Goal: Check status: Check status

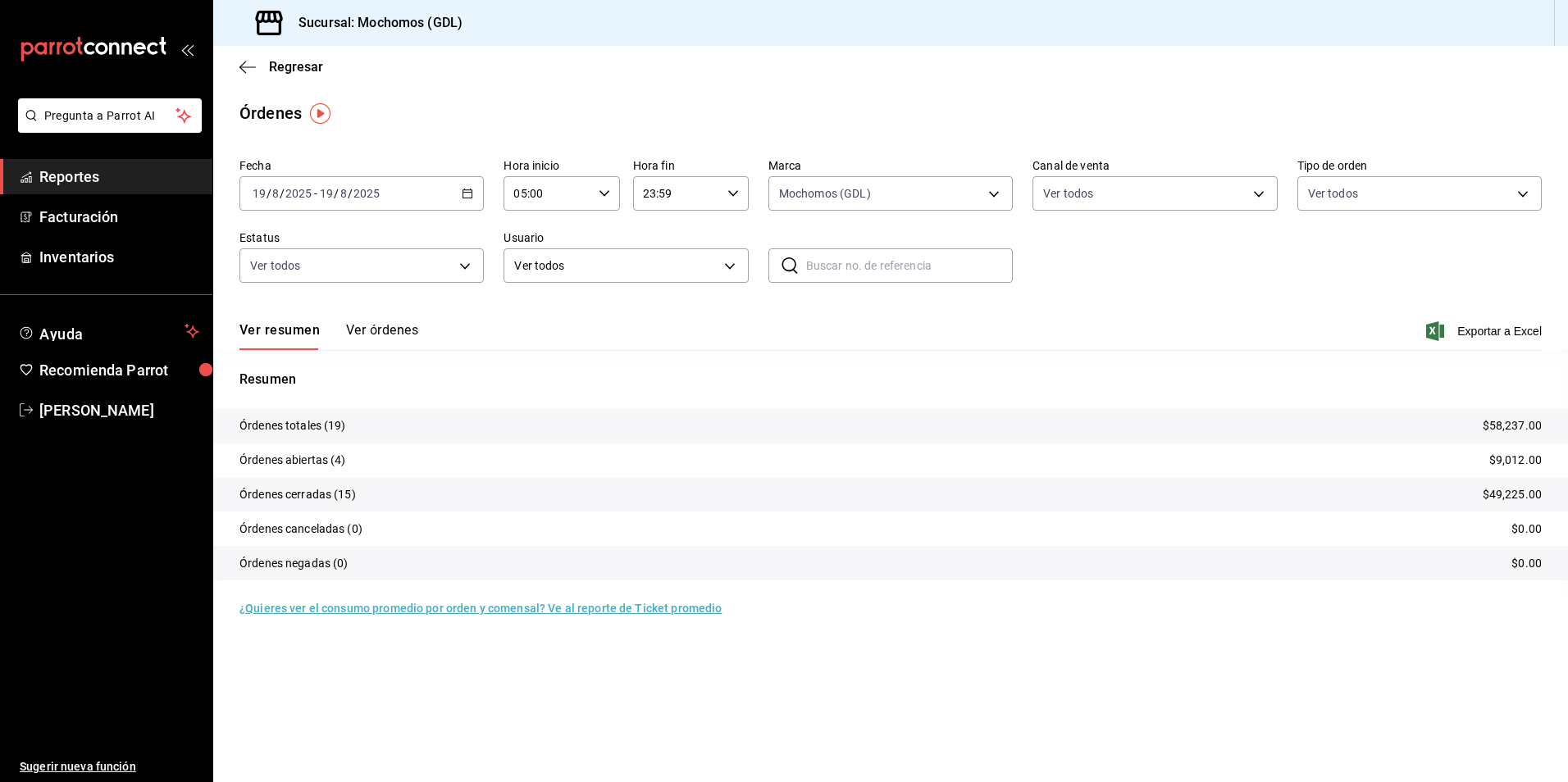
click at [362, 192] on input "2025" at bounding box center [367, 193] width 28 height 13
click at [792, 190] on body "Pregunta a Parrot AI Reportes Facturación Inventarios Ayuda Recomienda Parrot […" at bounding box center [784, 391] width 1568 height 782
click at [873, 304] on span "Mochomos (GDL)" at bounding box center [909, 312] width 192 height 17
checkbox input "false"
click at [862, 313] on span "Mochomos (GDL)" at bounding box center [909, 312] width 192 height 17
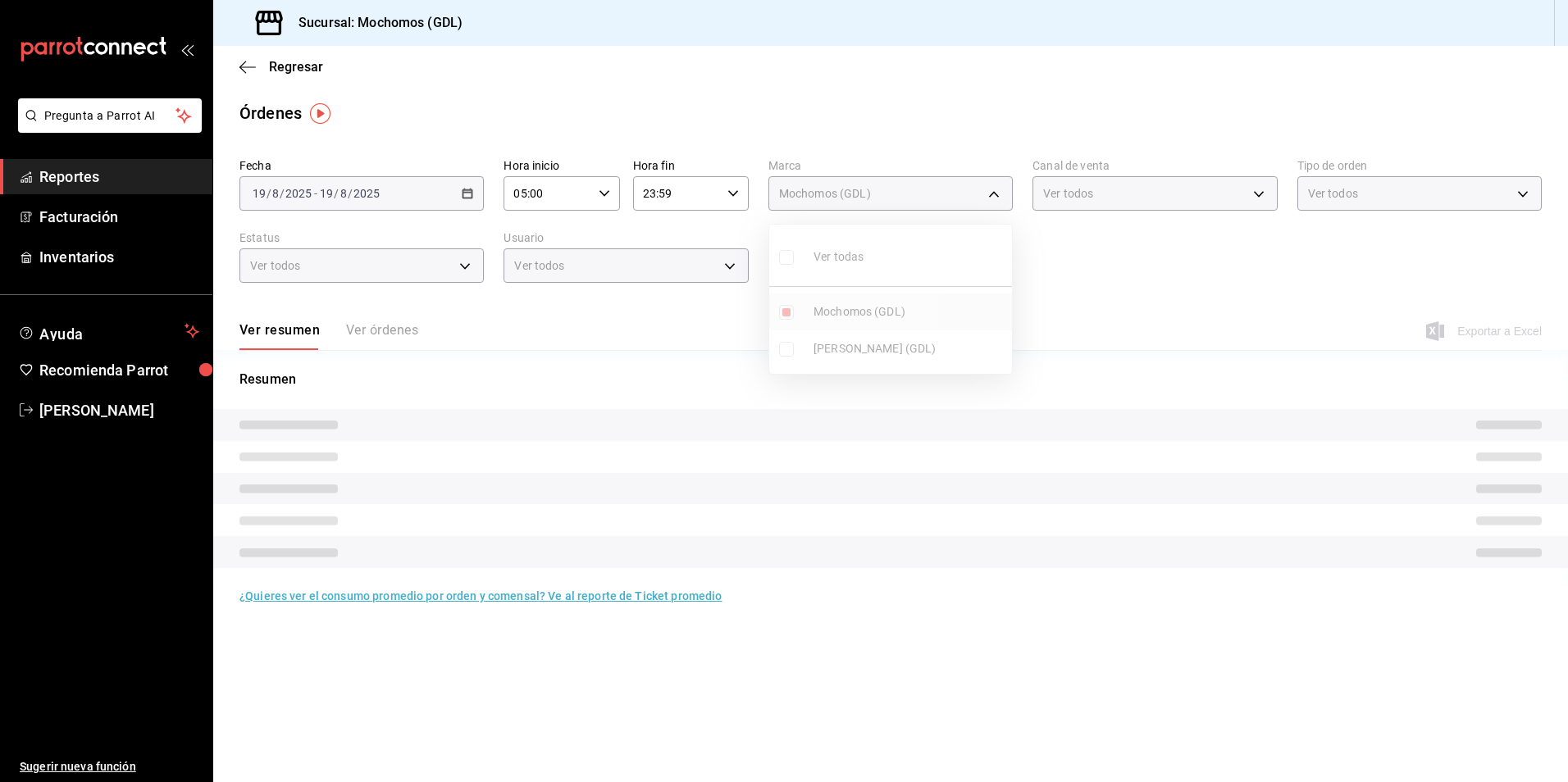
type input "36c25d4a-7cb0-456c-a434-e981d54830bc"
checkbox input "true"
